Goal: Task Accomplishment & Management: Use online tool/utility

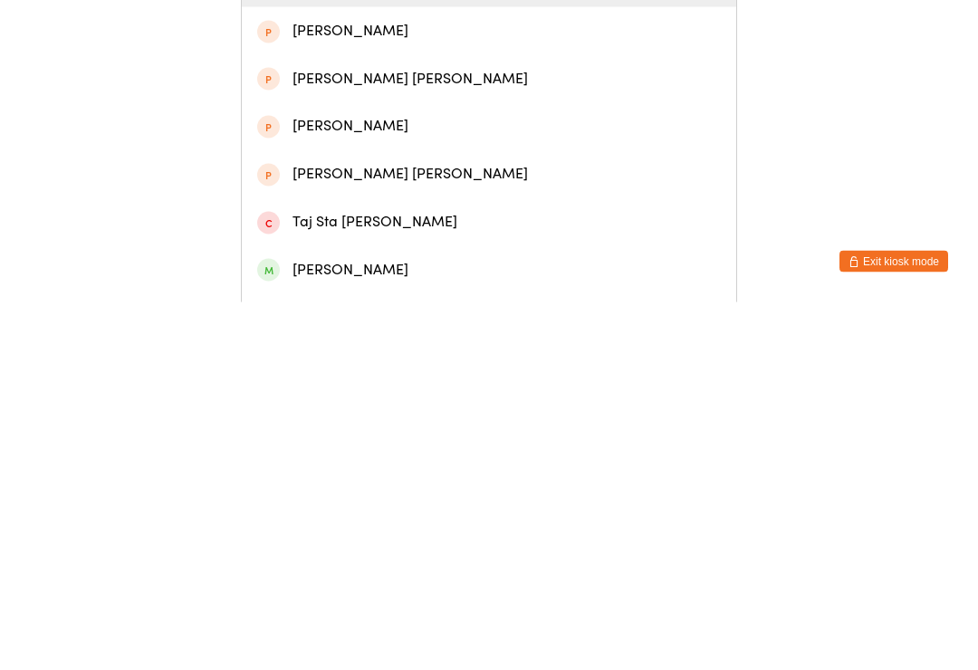
scroll to position [125, 0]
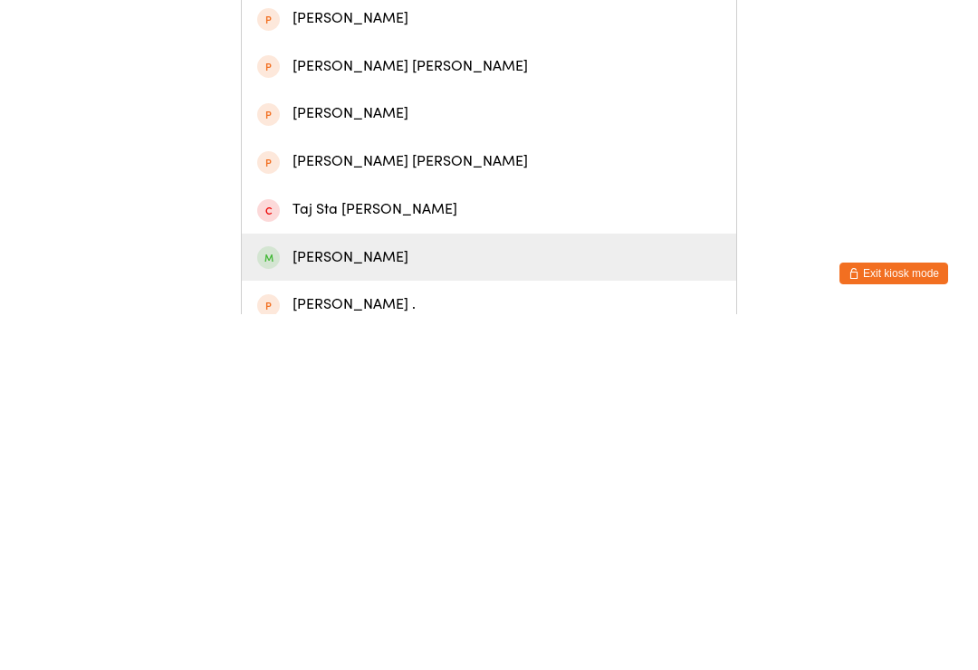
type input "[PERSON_NAME]"
click at [401, 601] on div "[PERSON_NAME]" at bounding box center [488, 613] width 463 height 24
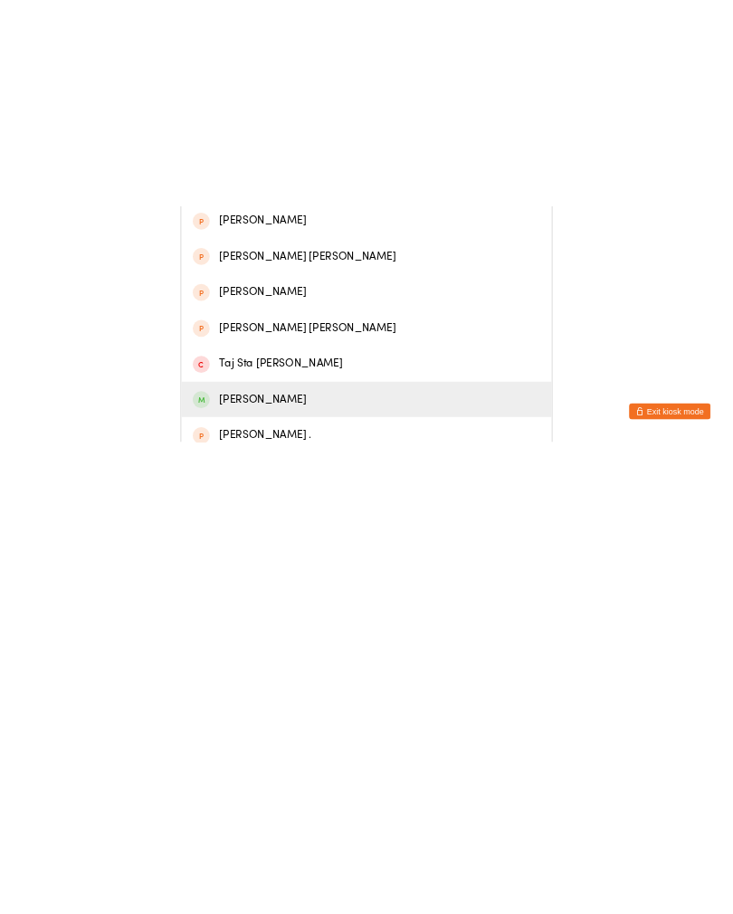
scroll to position [0, 0]
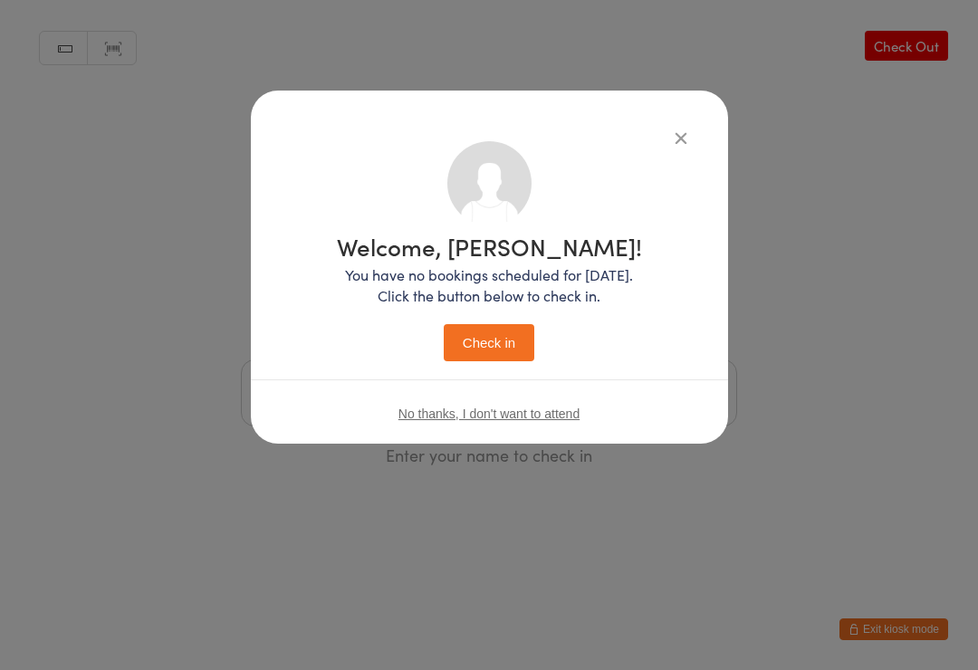
click at [508, 333] on button "Check in" at bounding box center [489, 342] width 91 height 37
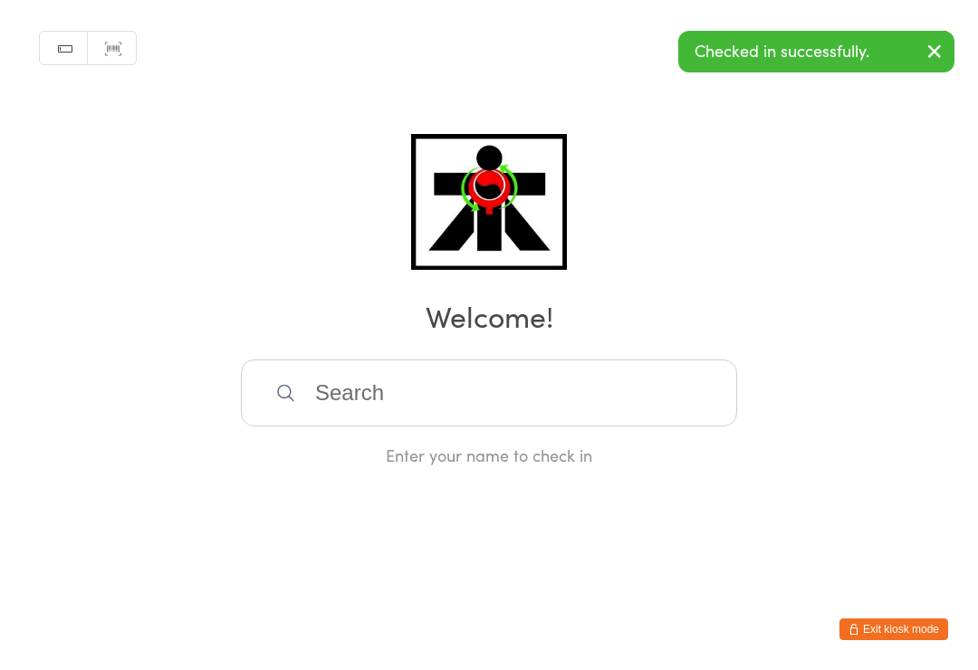
click at [539, 382] on input "search" at bounding box center [489, 392] width 496 height 67
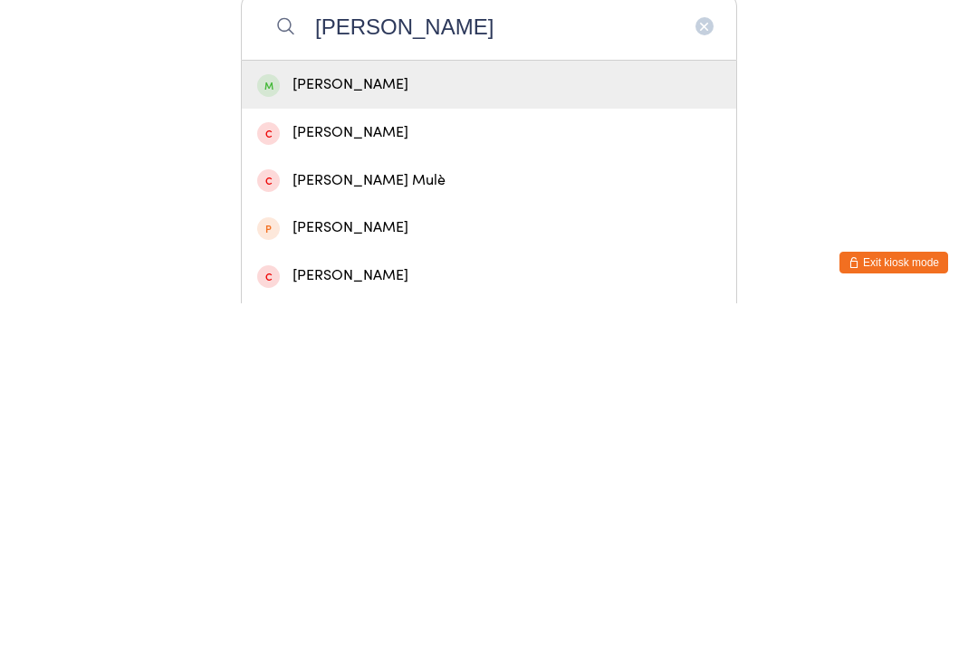
type input "[PERSON_NAME]"
click at [405, 439] on div "[PERSON_NAME]" at bounding box center [488, 451] width 463 height 24
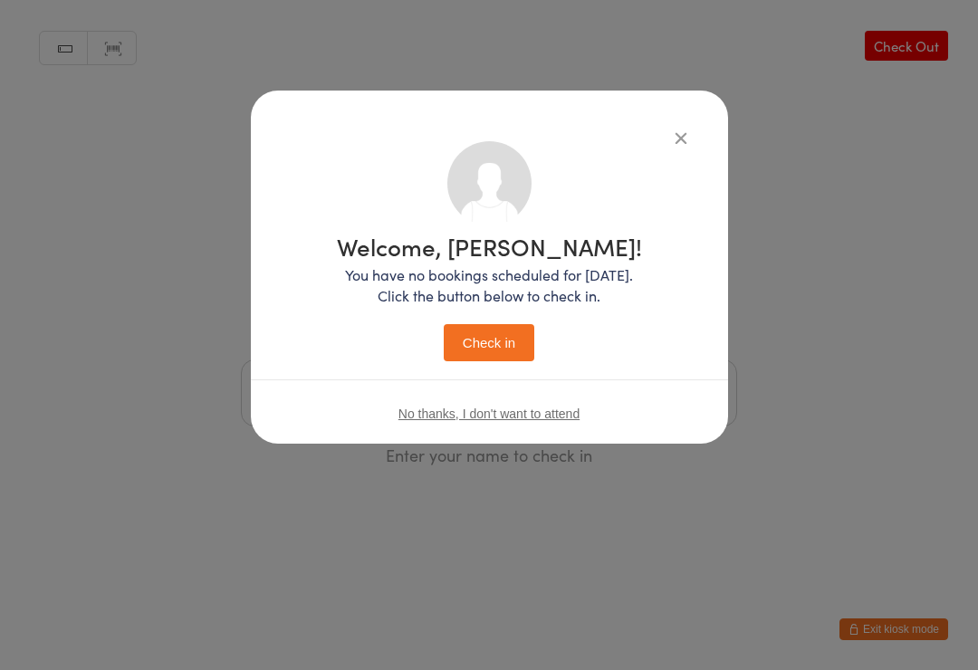
click at [521, 332] on button "Check in" at bounding box center [489, 342] width 91 height 37
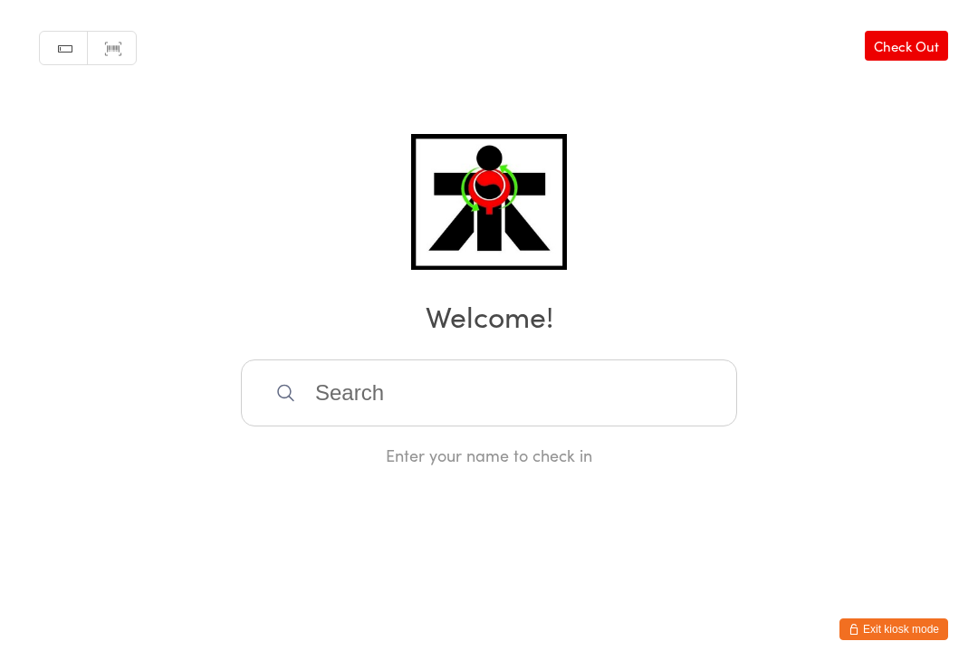
click at [397, 445] on div "Enter your name to check in" at bounding box center [489, 412] width 496 height 107
click at [366, 407] on input "search" at bounding box center [489, 392] width 496 height 67
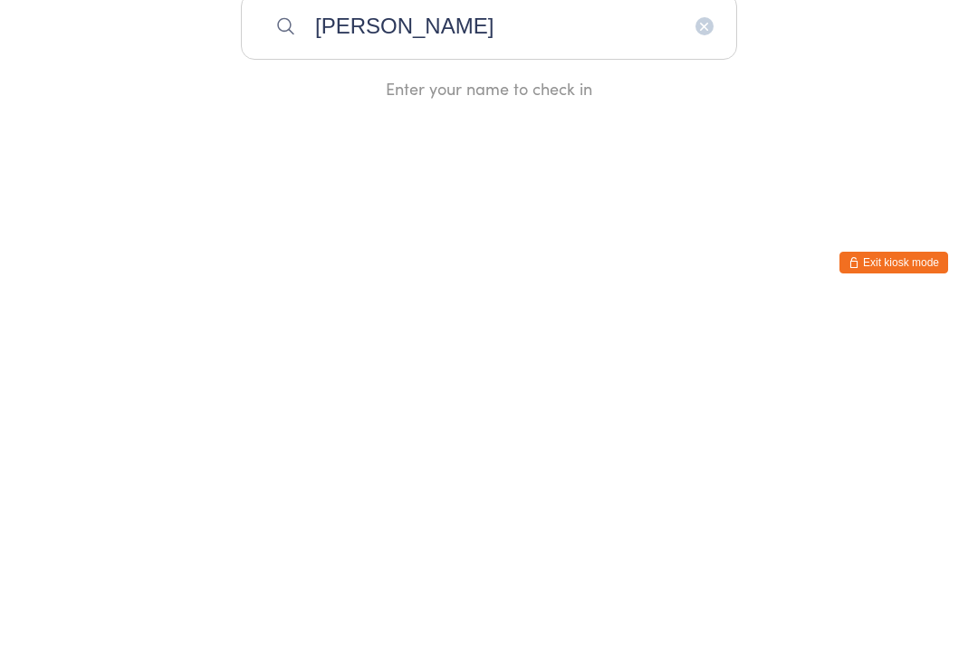
type input "[PERSON_NAME]"
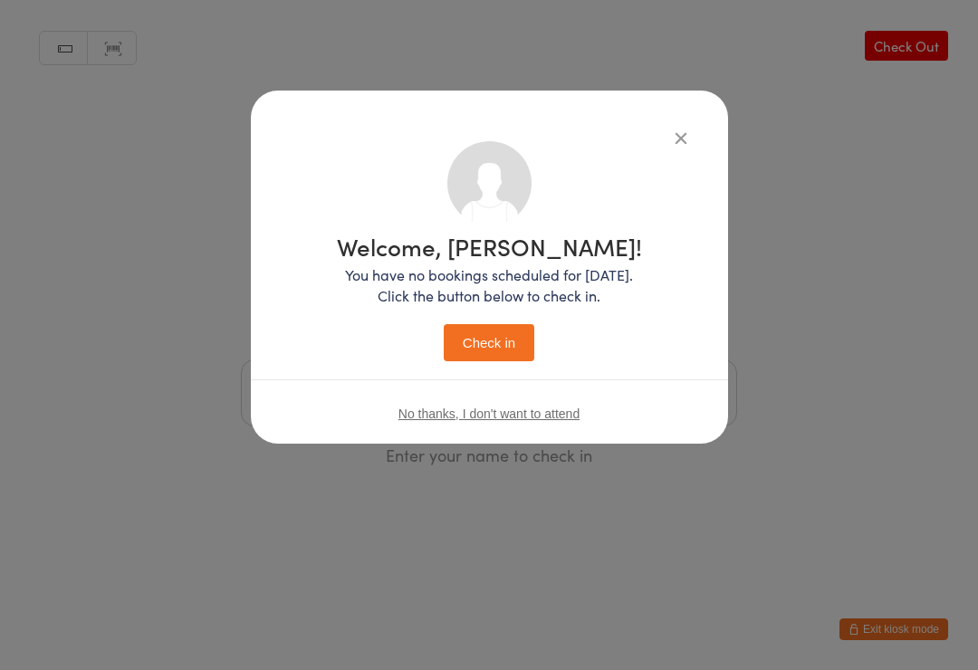
click at [459, 356] on button "Check in" at bounding box center [489, 342] width 91 height 37
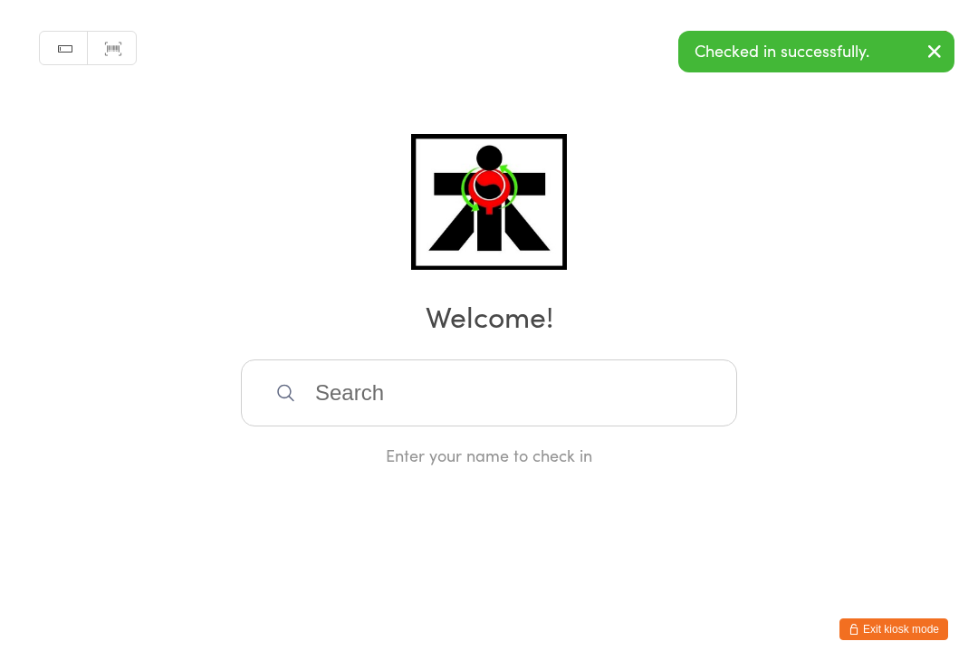
click at [453, 594] on html "You have now entered Kiosk Mode. Members will be able to check themselves in us…" at bounding box center [489, 335] width 978 height 670
click at [406, 607] on html "You have now entered Kiosk Mode. Members will be able to check themselves in us…" at bounding box center [489, 335] width 978 height 670
